Goal: Communication & Community: Answer question/provide support

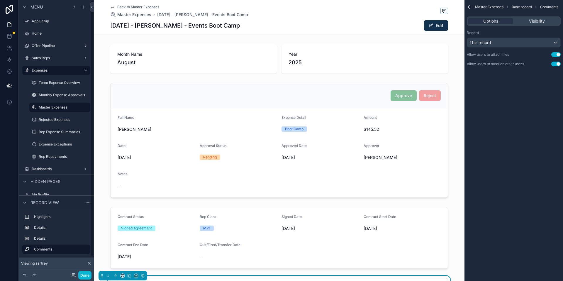
scroll to position [227, 0]
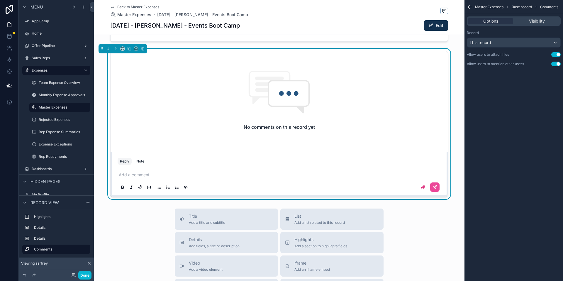
click at [132, 6] on span "Back to Master Expenses" at bounding box center [138, 7] width 42 height 5
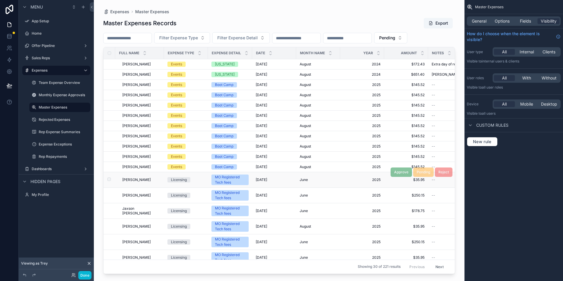
click at [214, 185] on td "MO Registered Tech fees" at bounding box center [230, 180] width 44 height 16
click at [164, 174] on td "Licensing" at bounding box center [186, 180] width 44 height 16
click at [171, 178] on div "Licensing" at bounding box center [179, 179] width 16 height 5
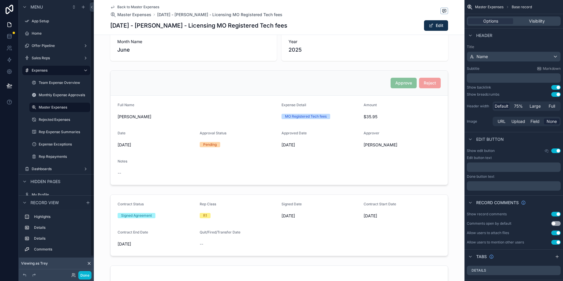
scroll to position [301, 0]
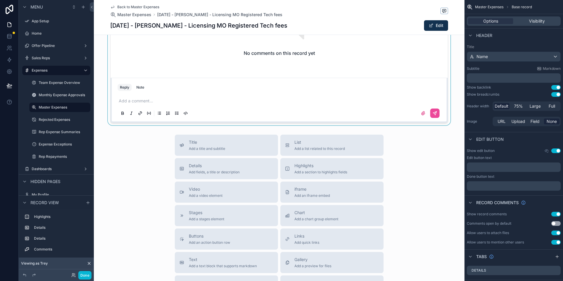
click at [167, 105] on div "scrollable content" at bounding box center [279, 50] width 370 height 150
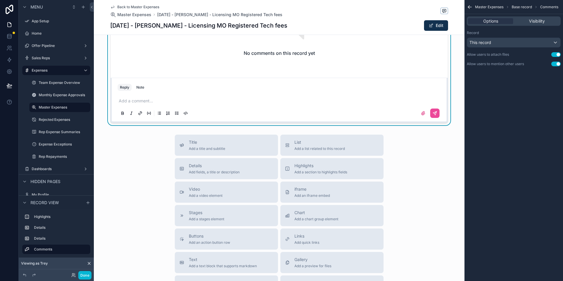
click at [168, 100] on p "scrollable content" at bounding box center [280, 101] width 323 height 6
click at [435, 114] on button "scrollable content" at bounding box center [434, 112] width 9 height 9
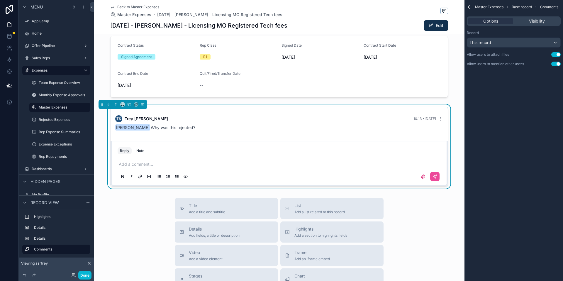
scroll to position [167, 0]
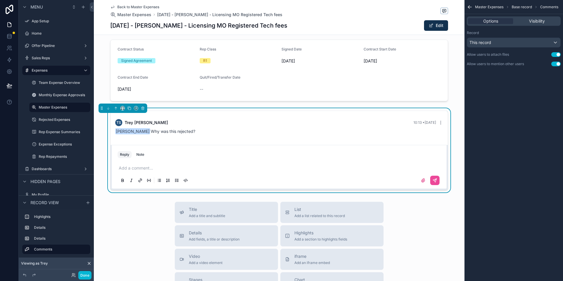
click at [146, 8] on span "Back to Master Expenses" at bounding box center [138, 7] width 42 height 5
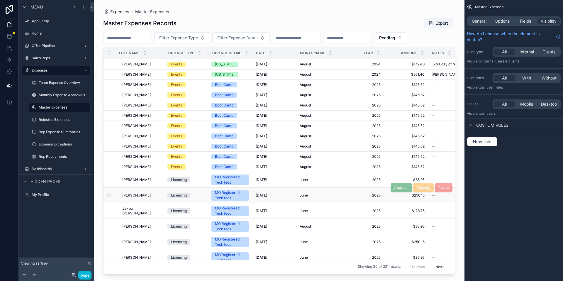
click at [151, 196] on div "[PERSON_NAME] [PERSON_NAME]" at bounding box center [141, 195] width 38 height 5
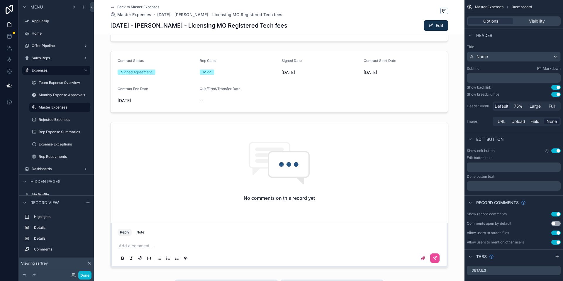
scroll to position [312, 0]
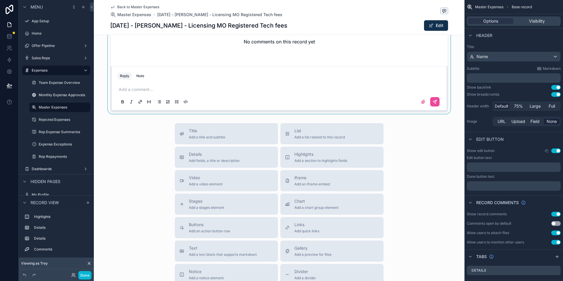
click at [211, 80] on div "scrollable content" at bounding box center [279, 38] width 370 height 150
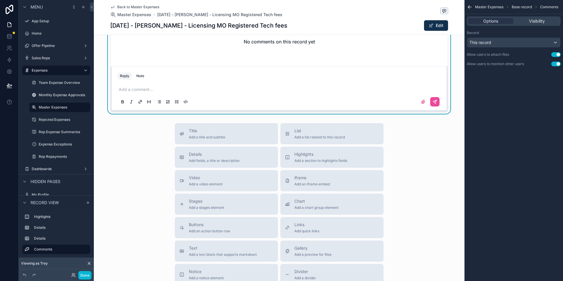
click at [197, 93] on div "Add a comment..." at bounding box center [278, 95] width 323 height 25
click at [138, 96] on div "scrollable content" at bounding box center [278, 102] width 323 height 12
click at [138, 93] on div "Add a comment..." at bounding box center [278, 95] width 323 height 25
click at [139, 92] on div "Add a comment..." at bounding box center [278, 95] width 323 height 25
click at [139, 90] on p "scrollable content" at bounding box center [280, 89] width 323 height 6
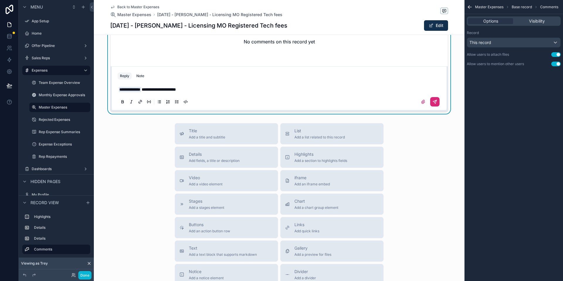
click at [434, 100] on icon "scrollable content" at bounding box center [434, 101] width 5 height 5
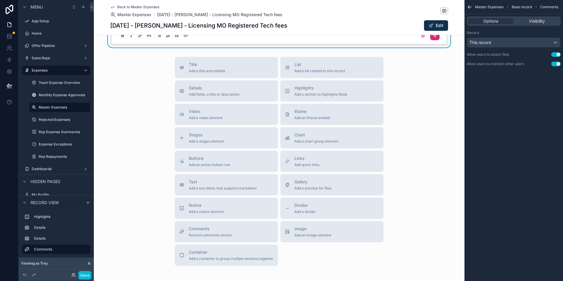
scroll to position [246, 0]
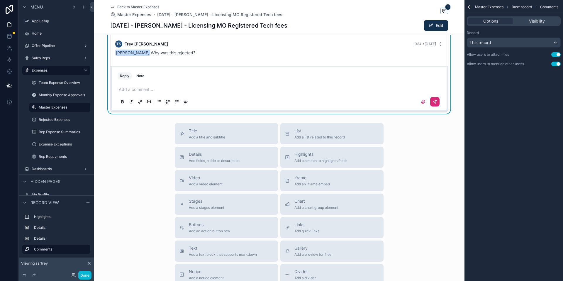
click at [137, 7] on span "Back to Master Expenses" at bounding box center [138, 7] width 42 height 5
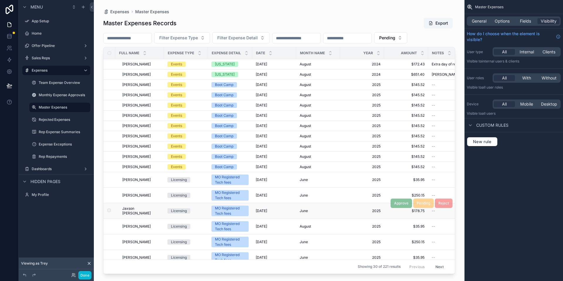
click at [133, 212] on span "Jaxson [PERSON_NAME]" at bounding box center [141, 210] width 38 height 9
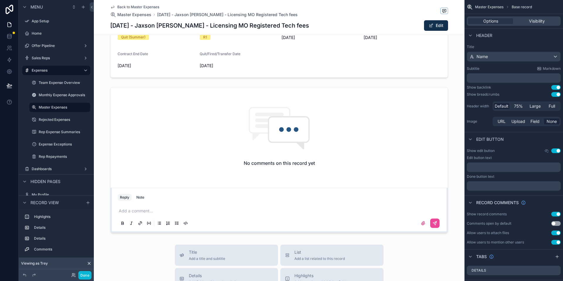
scroll to position [139, 0]
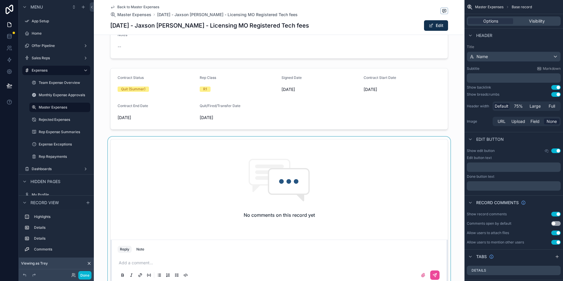
click at [166, 258] on div "scrollable content" at bounding box center [279, 212] width 370 height 150
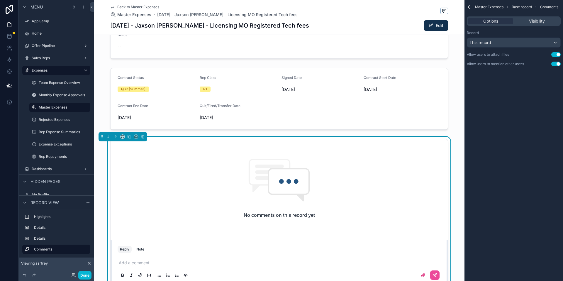
click at [159, 262] on p "scrollable content" at bounding box center [280, 263] width 323 height 6
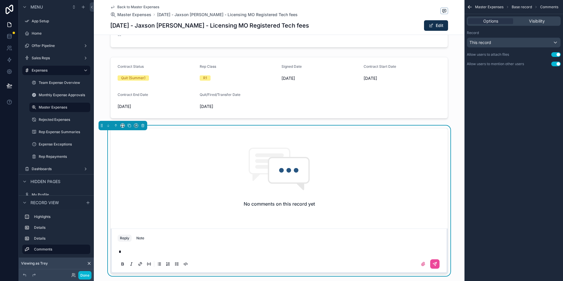
scroll to position [244, 0]
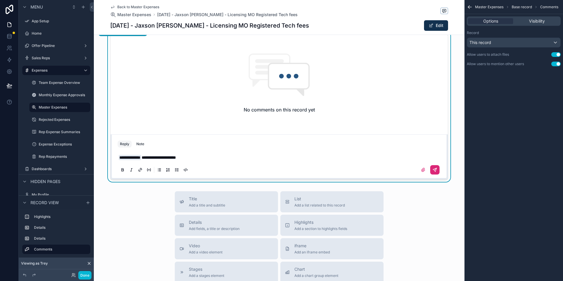
click at [433, 168] on icon "scrollable content" at bounding box center [435, 170] width 4 height 4
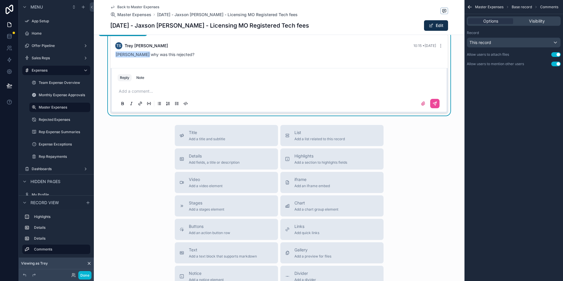
scroll to position [133, 0]
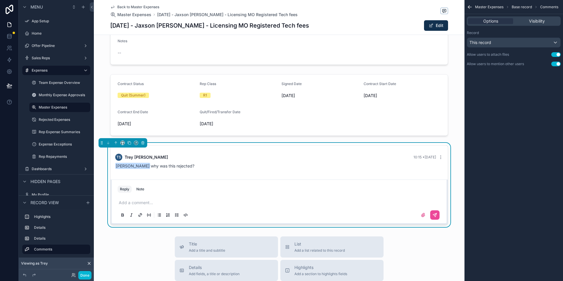
click at [156, 8] on span "Back to Master Expenses" at bounding box center [138, 7] width 42 height 5
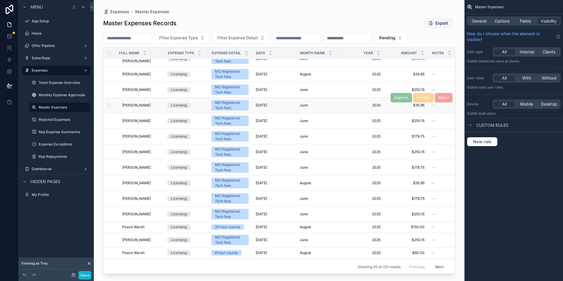
scroll to position [152, 0]
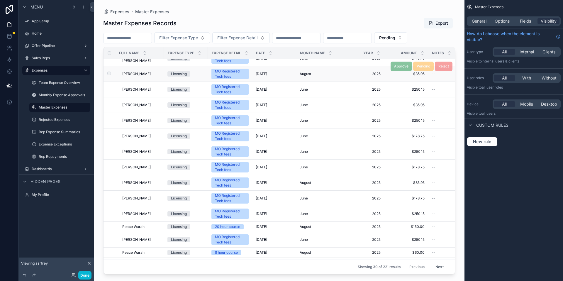
click at [132, 73] on span "[PERSON_NAME]" at bounding box center [136, 73] width 28 height 5
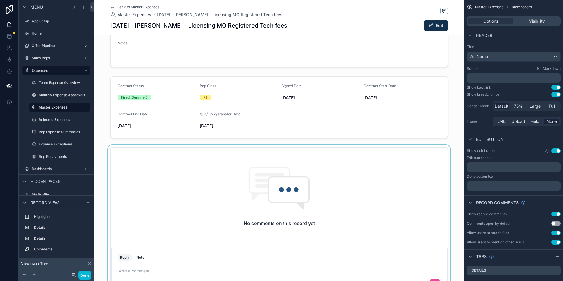
scroll to position [294, 0]
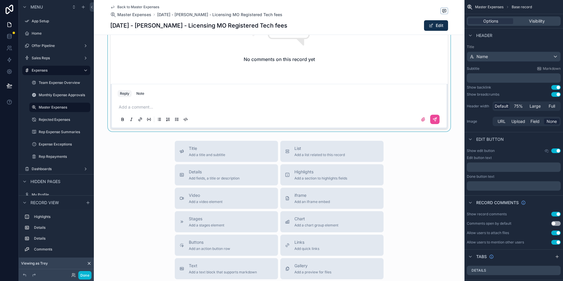
click at [149, 110] on div "scrollable content" at bounding box center [279, 56] width 370 height 150
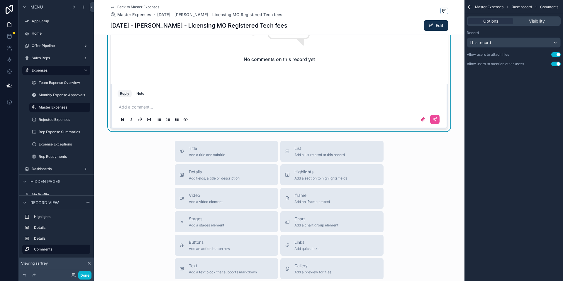
click at [148, 109] on p "scrollable content" at bounding box center [280, 107] width 323 height 6
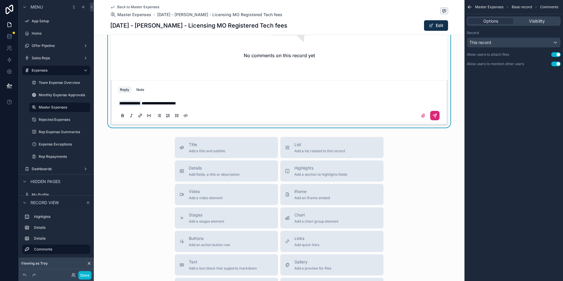
click at [435, 118] on button "scrollable content" at bounding box center [434, 115] width 9 height 9
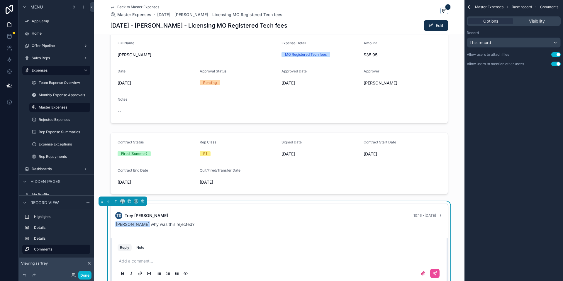
scroll to position [71, 0]
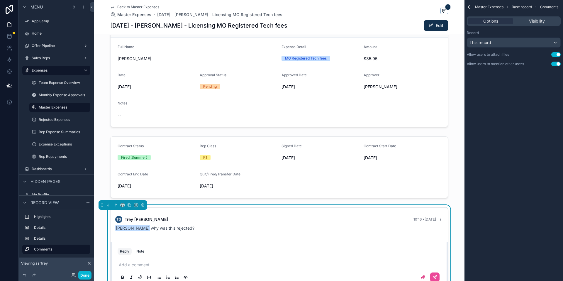
click at [143, 6] on span "Back to Master Expenses" at bounding box center [138, 7] width 42 height 5
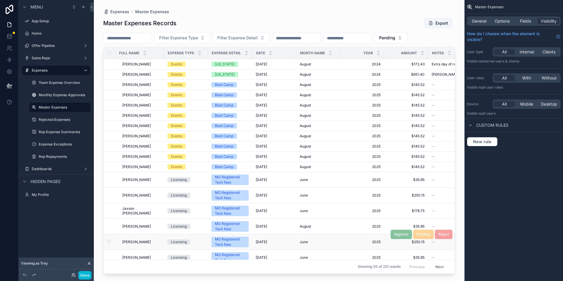
click at [141, 240] on span "[PERSON_NAME]" at bounding box center [136, 241] width 28 height 5
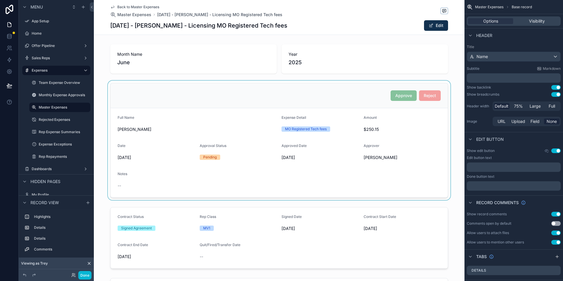
click at [275, 138] on div "scrollable content" at bounding box center [279, 140] width 370 height 119
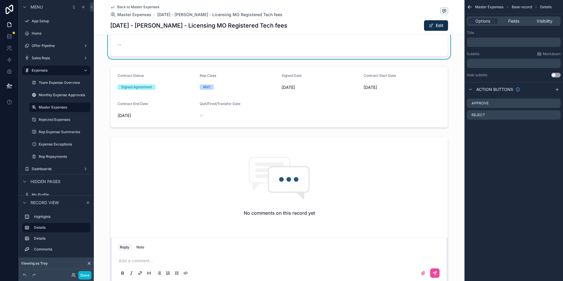
scroll to position [193, 0]
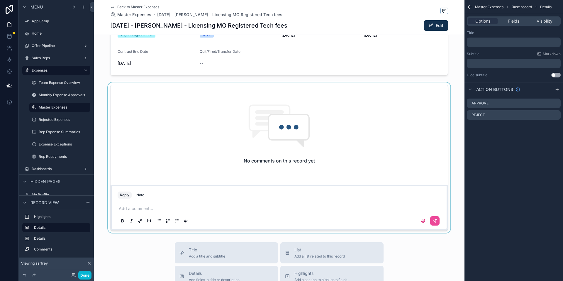
click at [219, 207] on div "scrollable content" at bounding box center [279, 157] width 370 height 150
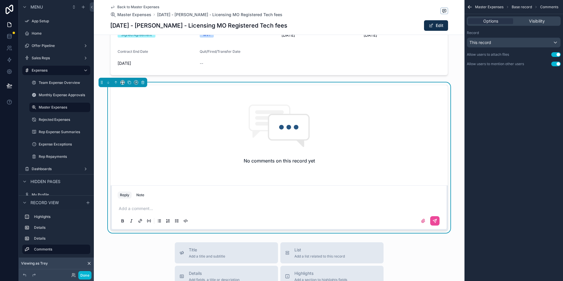
click at [193, 205] on div "Add a comment..." at bounding box center [278, 214] width 323 height 25
click at [193, 210] on p "scrollable content" at bounding box center [280, 208] width 323 height 6
click at [433, 222] on icon "scrollable content" at bounding box center [435, 221] width 4 height 4
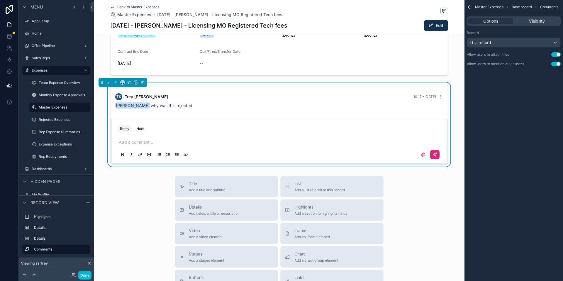
click at [142, 8] on span "Back to Master Expenses" at bounding box center [138, 7] width 42 height 5
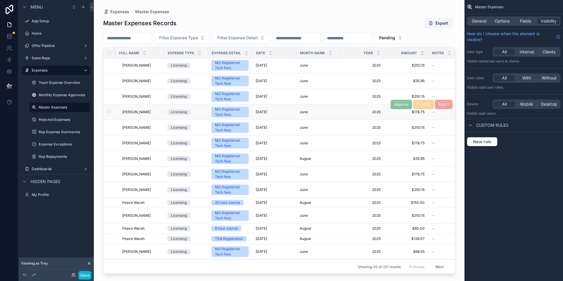
scroll to position [173, 0]
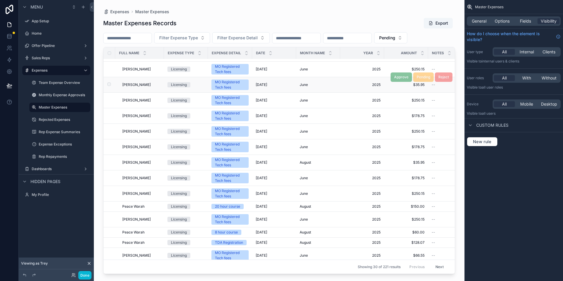
click at [142, 83] on span "[PERSON_NAME]" at bounding box center [136, 84] width 28 height 5
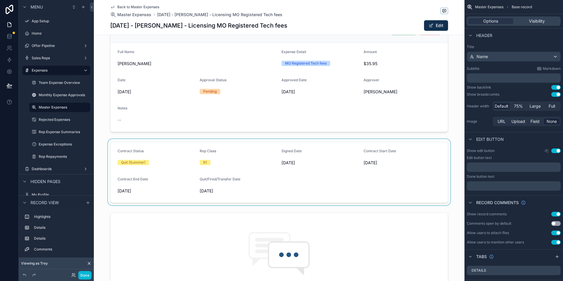
scroll to position [164, 0]
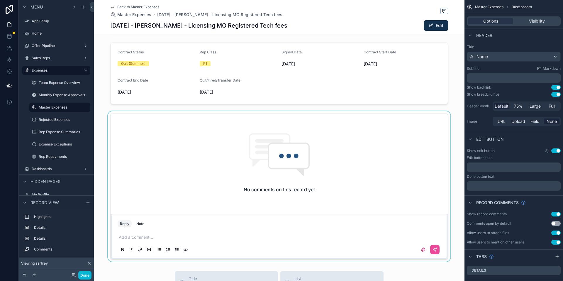
click at [172, 236] on div "scrollable content" at bounding box center [279, 186] width 370 height 150
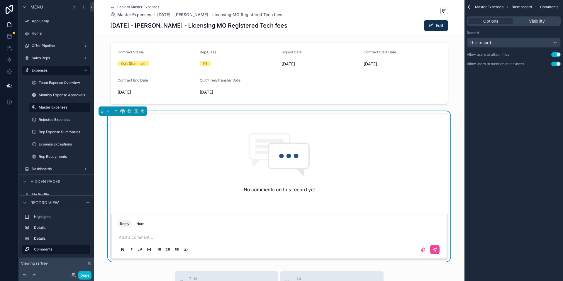
click at [165, 237] on p "scrollable content" at bounding box center [280, 237] width 323 height 6
click at [432, 251] on icon "scrollable content" at bounding box center [434, 249] width 5 height 5
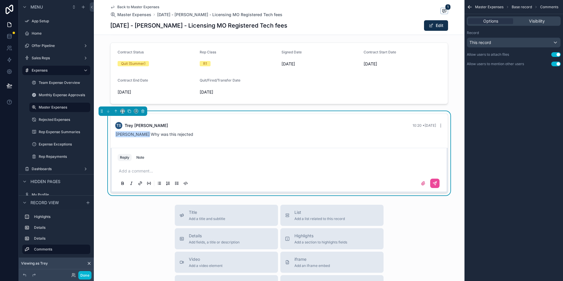
click at [139, 9] on span "Back to Master Expenses" at bounding box center [138, 7] width 42 height 5
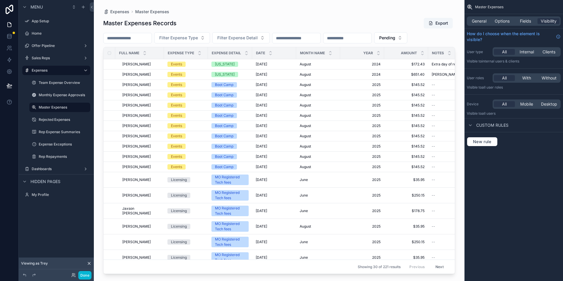
scroll to position [191, 0]
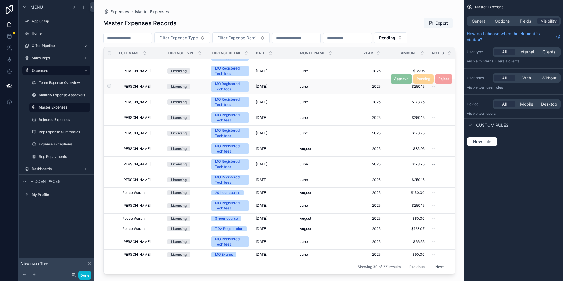
click at [127, 79] on td "[PERSON_NAME] [PERSON_NAME]" at bounding box center [139, 87] width 49 height 16
click at [142, 84] on span "[PERSON_NAME]" at bounding box center [136, 86] width 28 height 5
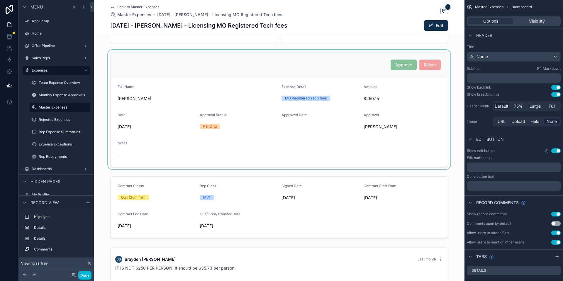
scroll to position [34, 0]
